Goal: Information Seeking & Learning: Understand process/instructions

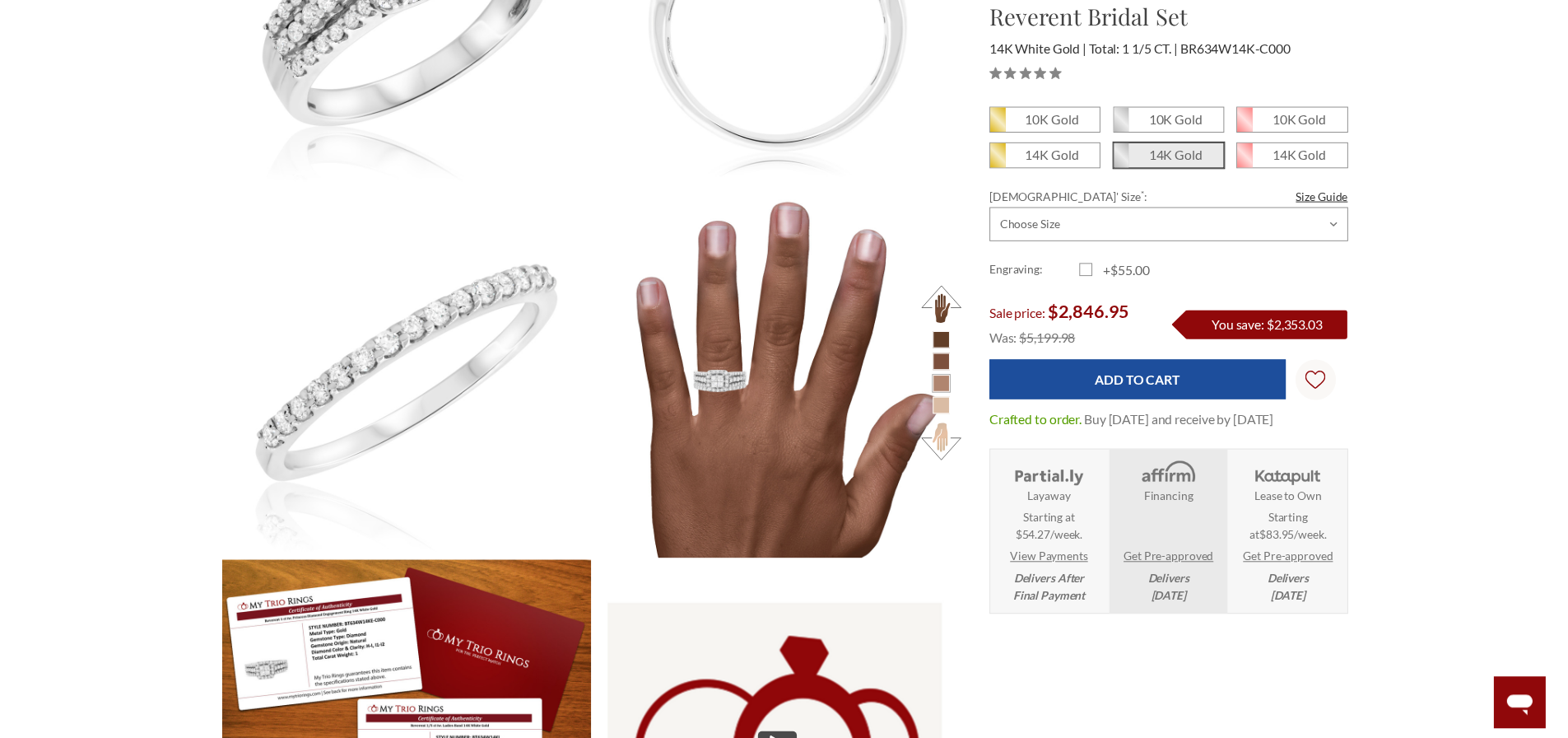
scroll to position [1072, 0]
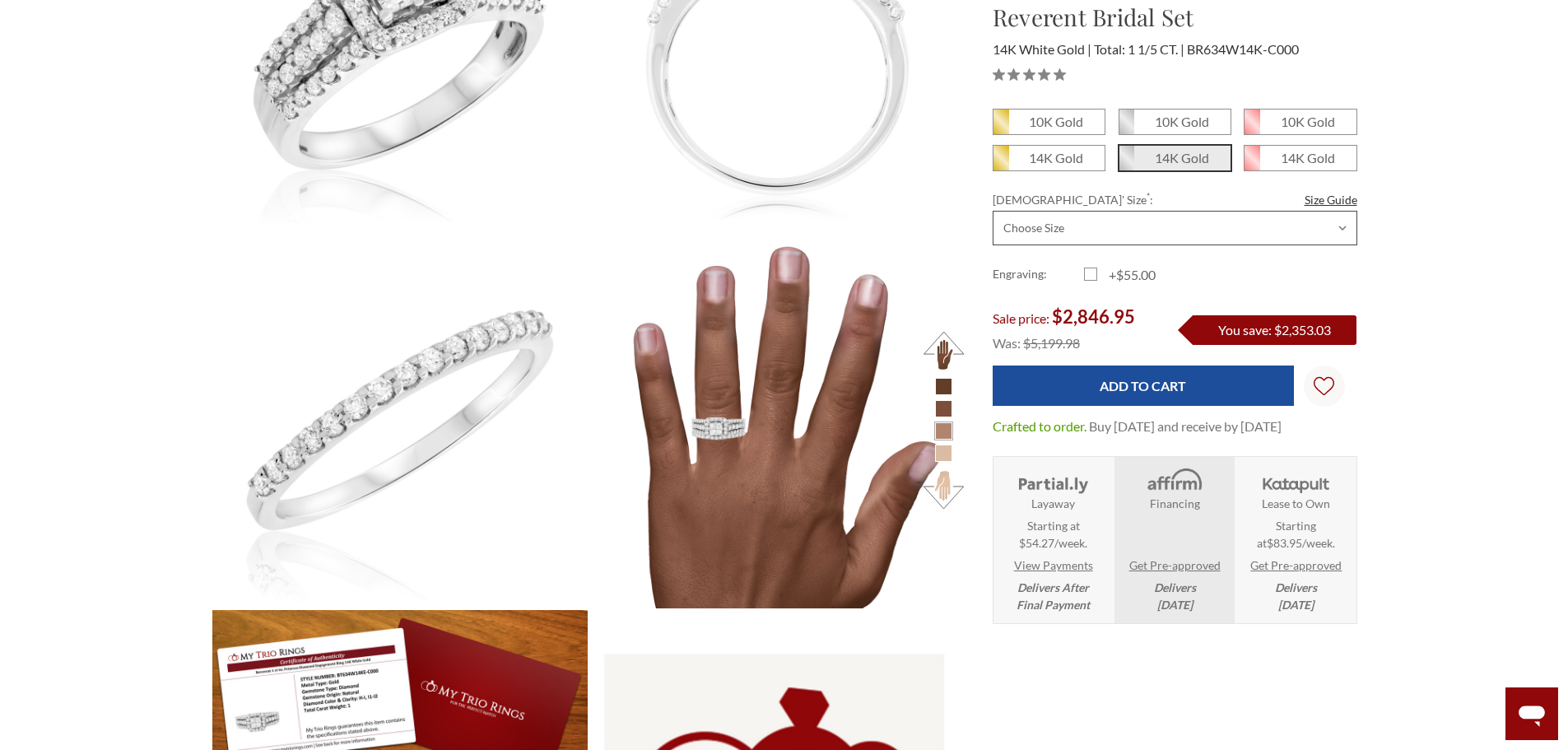
click at [1184, 225] on select "Choose Size 3.00 3.25 3.50 3.75 4.00 4.25 4.50 4.75 5.00 5.25 5.50 5.75 6.00 6.…" at bounding box center [1175, 227] width 365 height 35
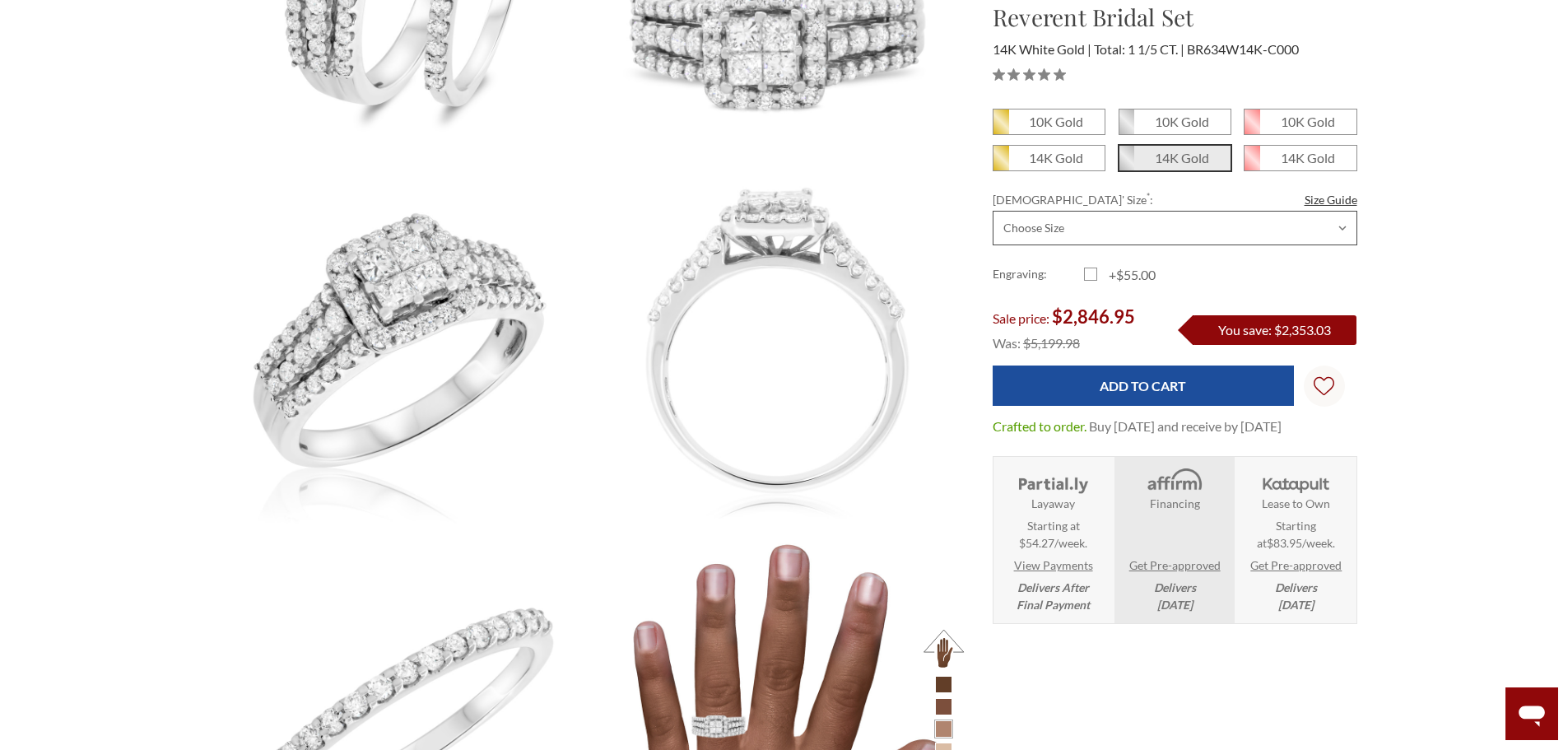
scroll to position [579, 0]
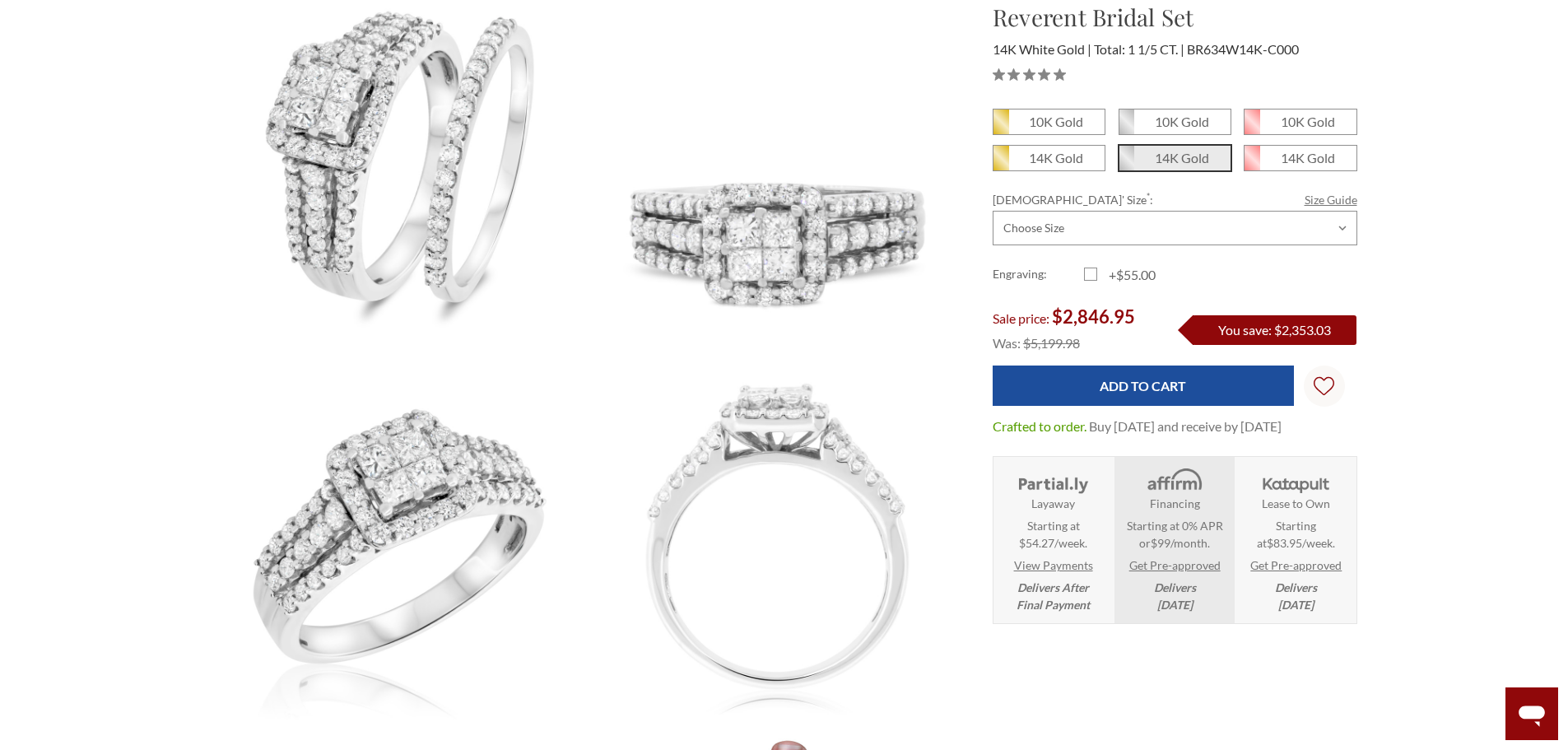
click at [1335, 202] on link "Size Guide" at bounding box center [1331, 199] width 53 height 17
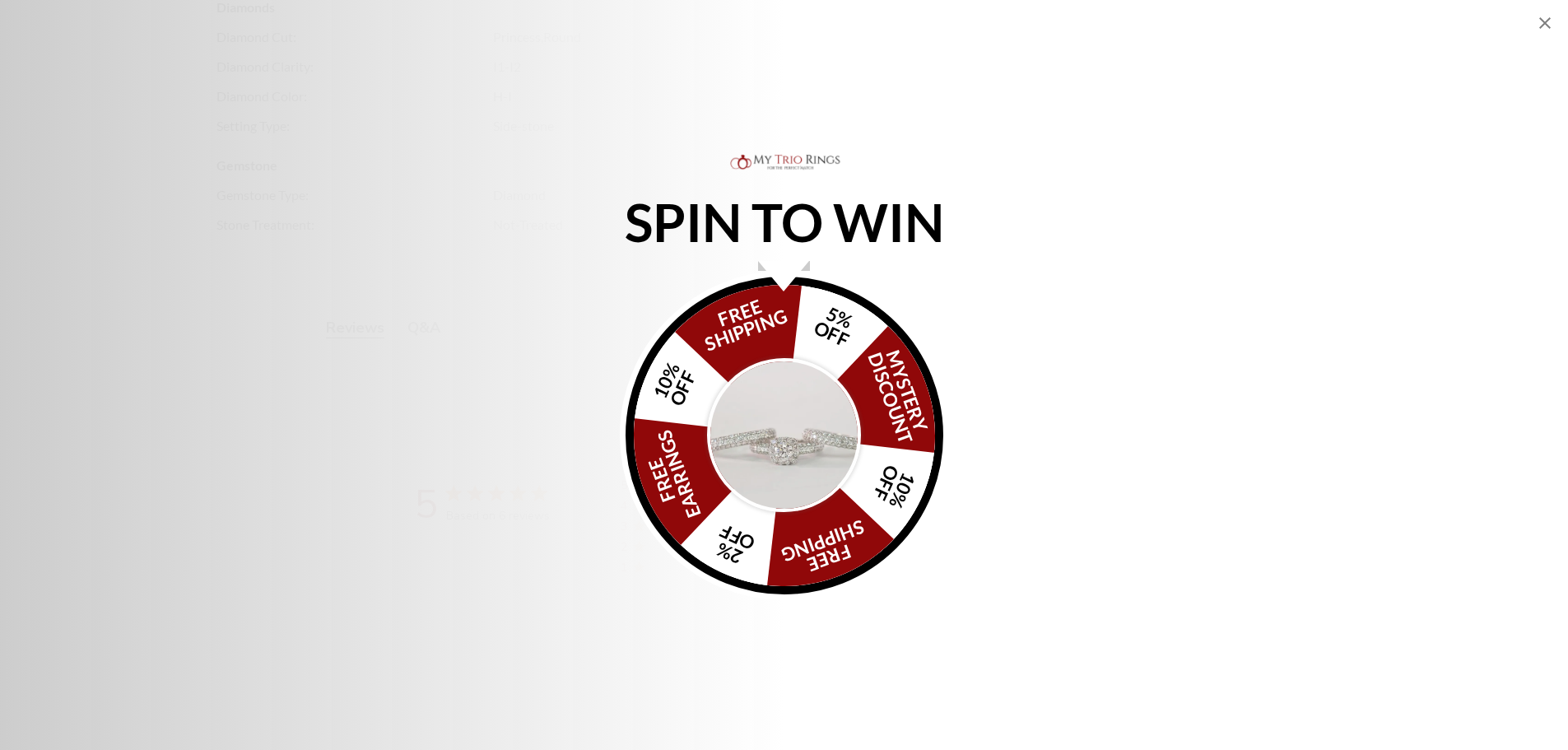
scroll to position [4147, 0]
click at [1543, 20] on icon "Close popup" at bounding box center [1545, 23] width 12 height 12
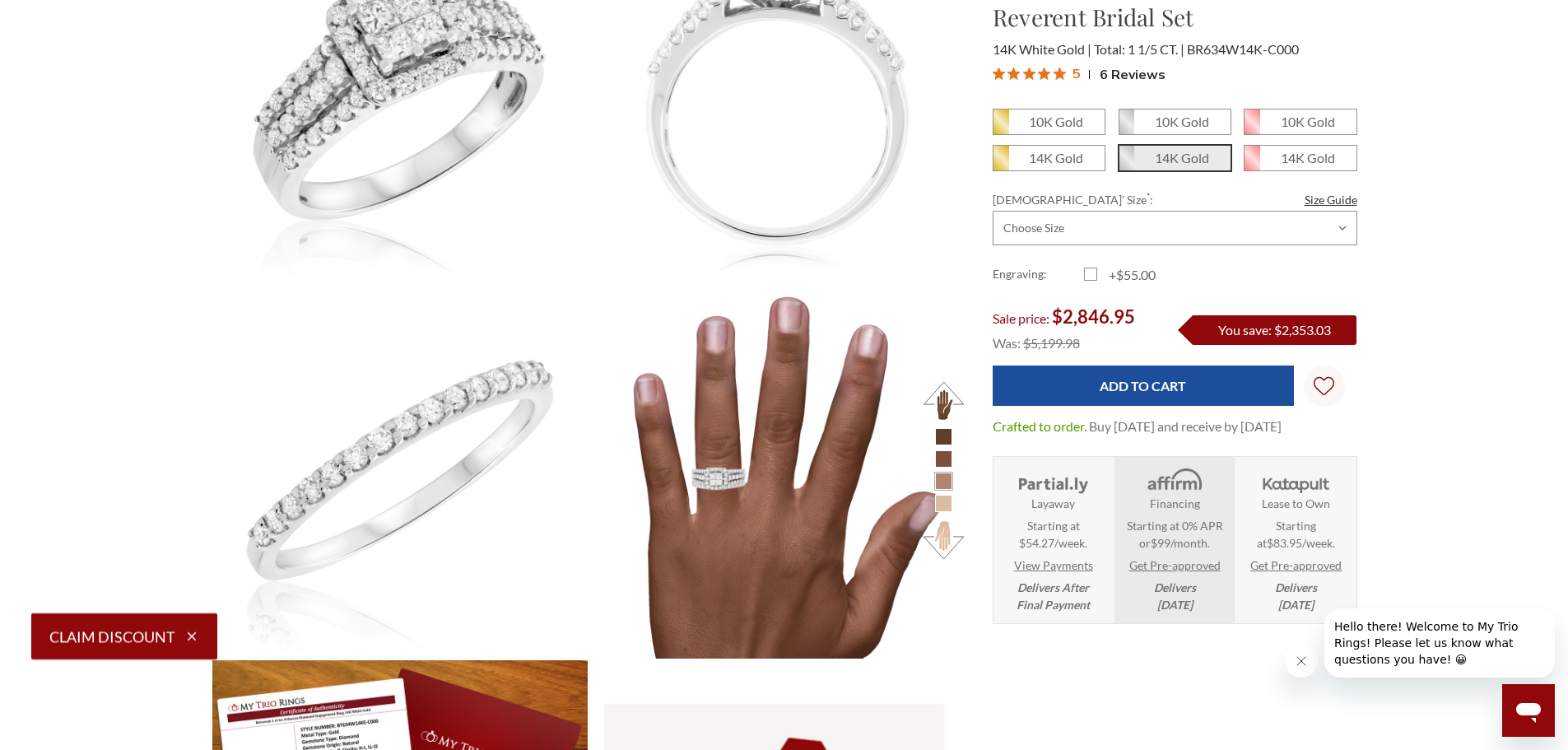
scroll to position [936, 0]
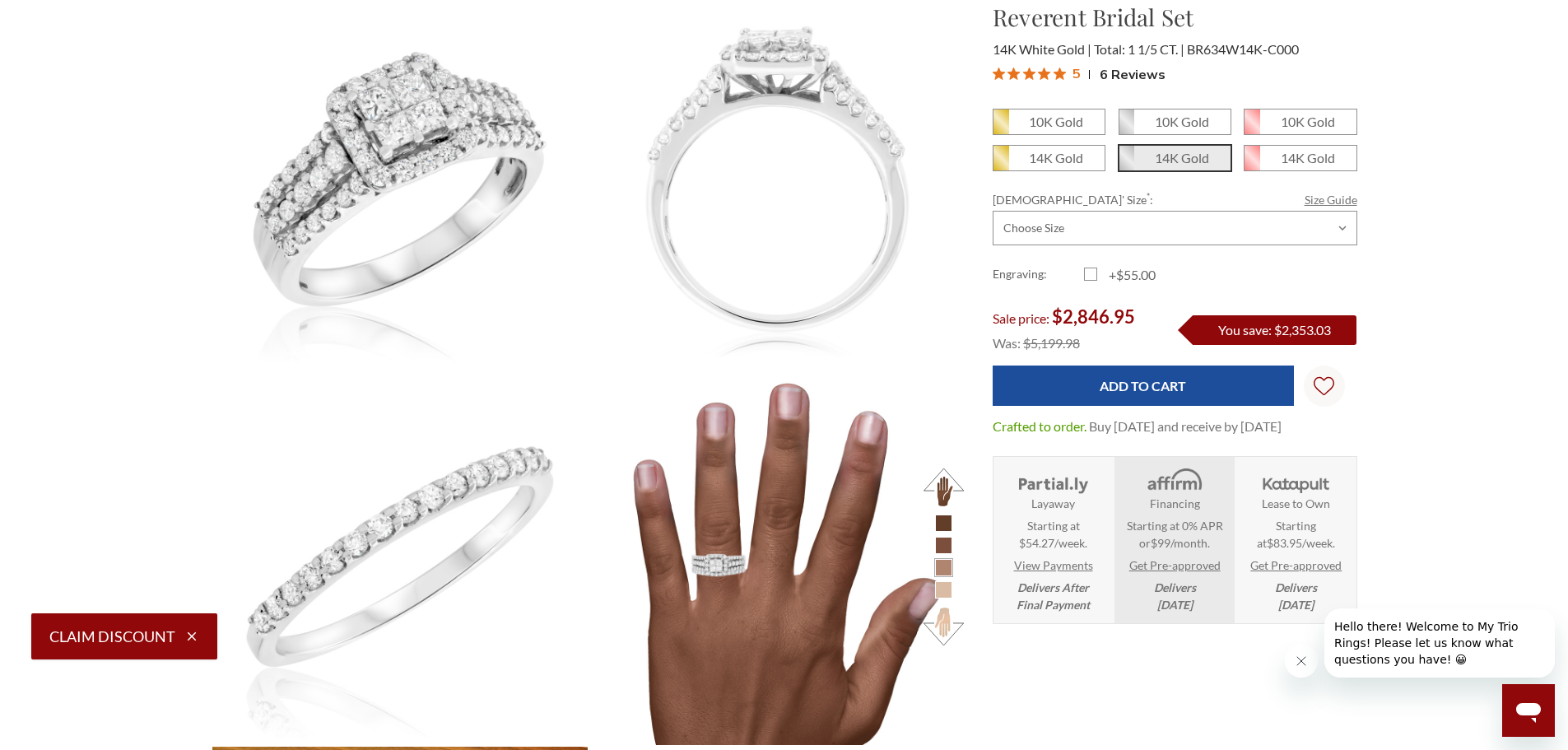
click at [1325, 197] on link "Size Guide" at bounding box center [1331, 199] width 53 height 17
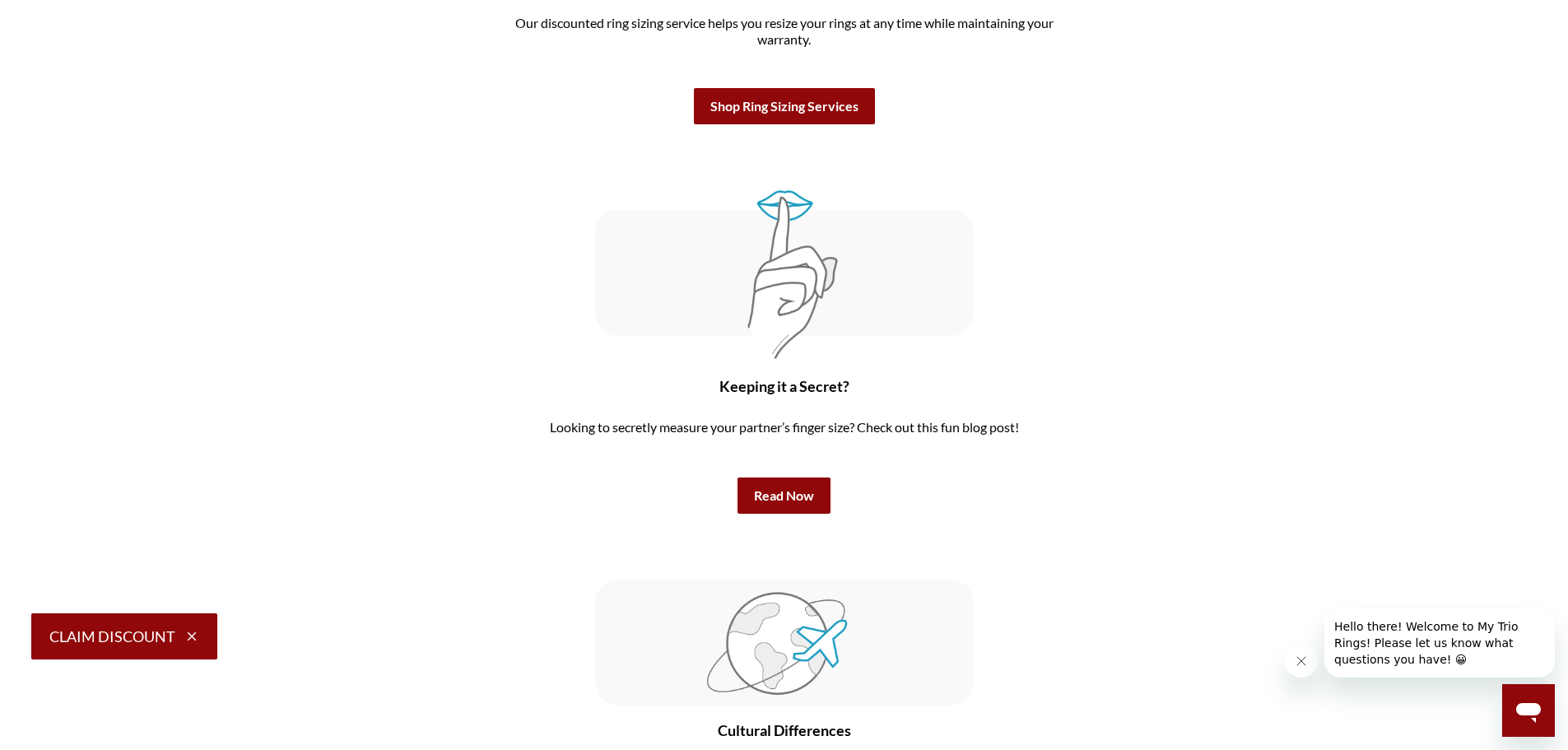
scroll to position [4034, 0]
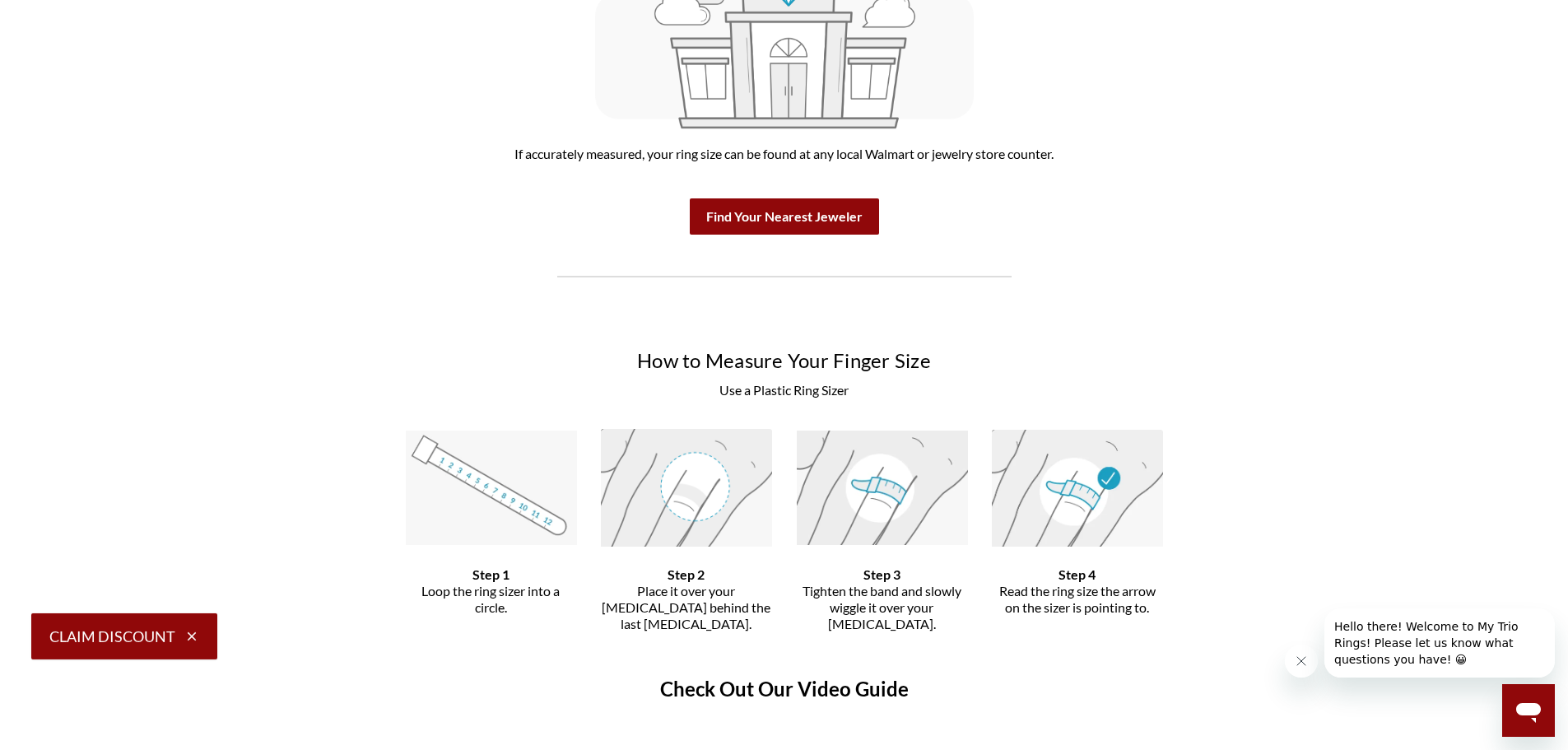
scroll to position [1235, 0]
